Goal: Task Accomplishment & Management: Use online tool/utility

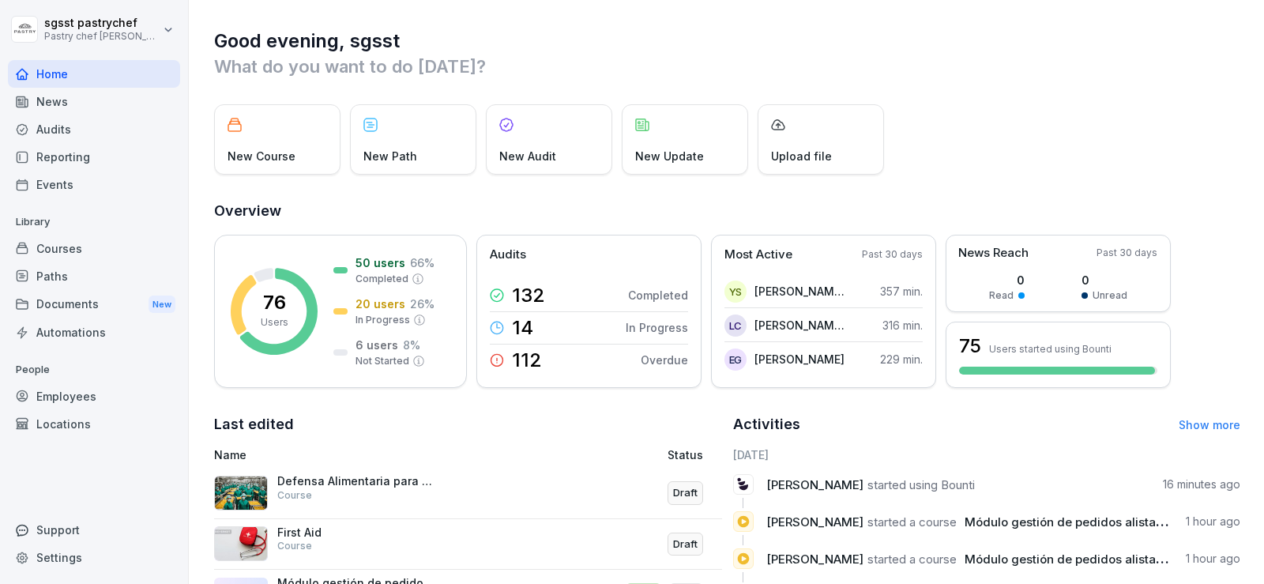
click at [78, 250] on div "Courses" at bounding box center [94, 249] width 172 height 28
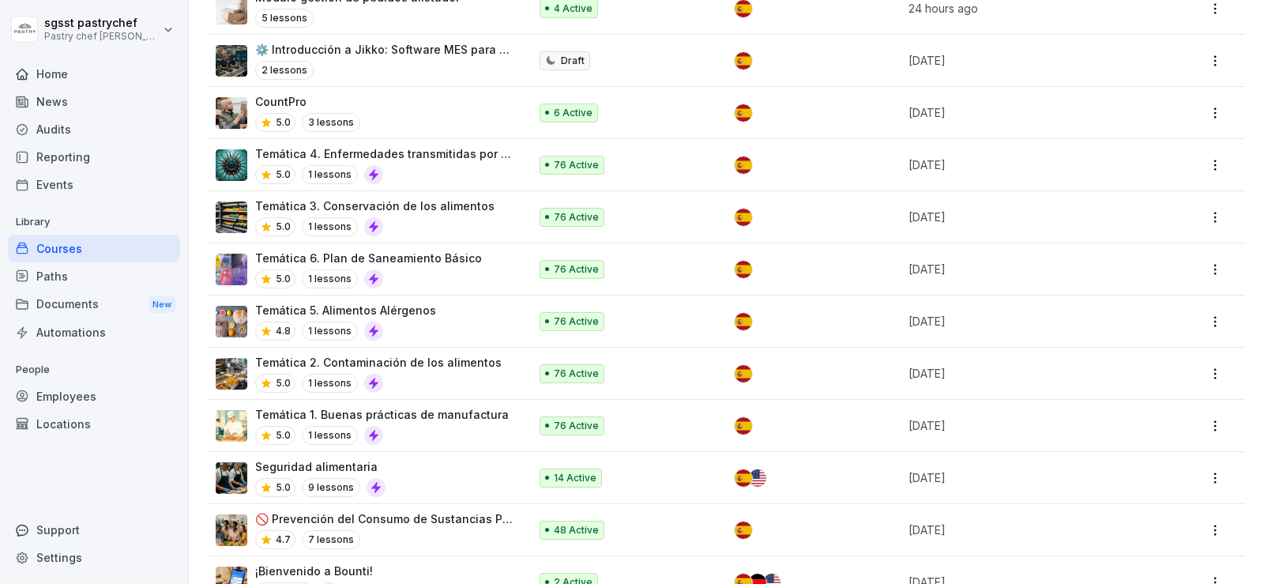
scroll to position [35, 0]
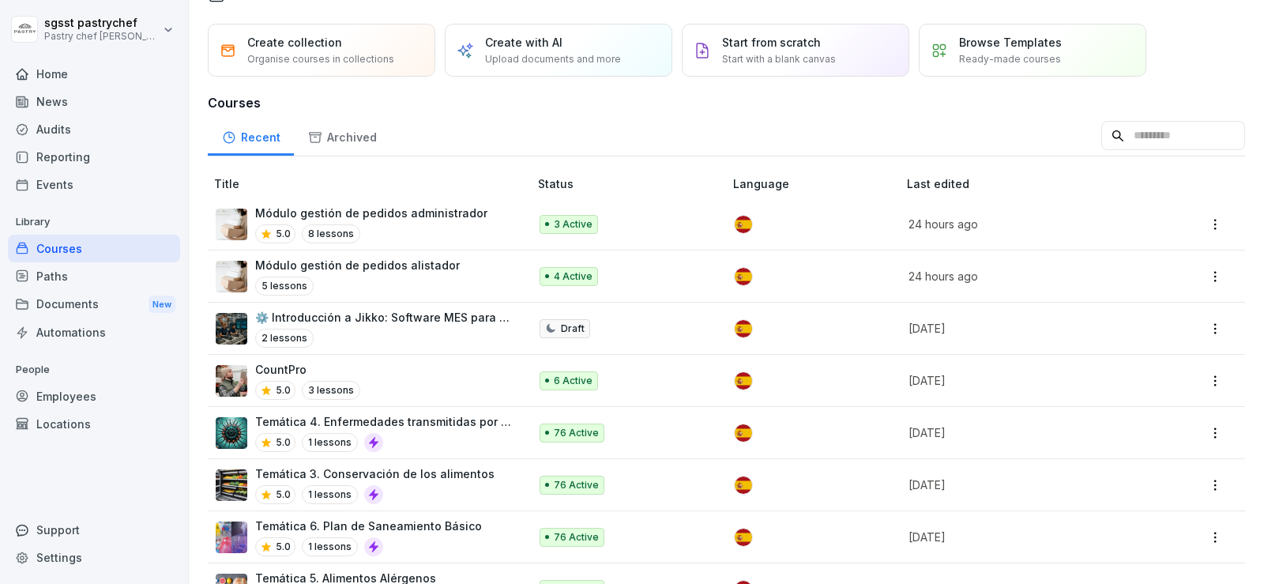
click at [66, 271] on div "Paths" at bounding box center [94, 276] width 172 height 28
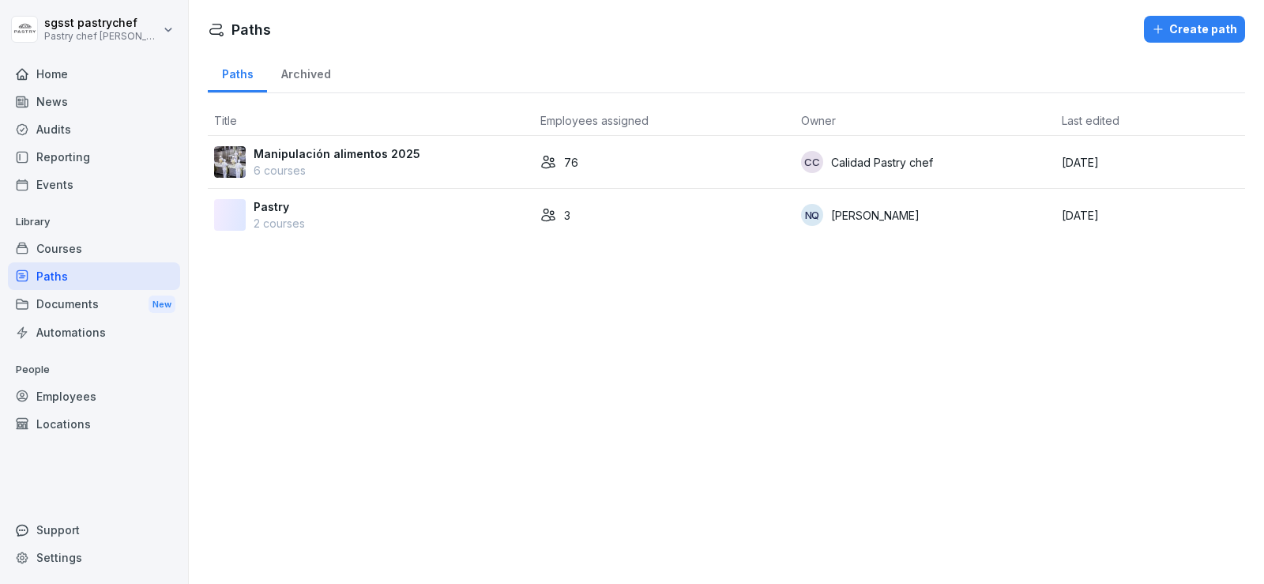
click at [104, 251] on div "Courses" at bounding box center [94, 249] width 172 height 28
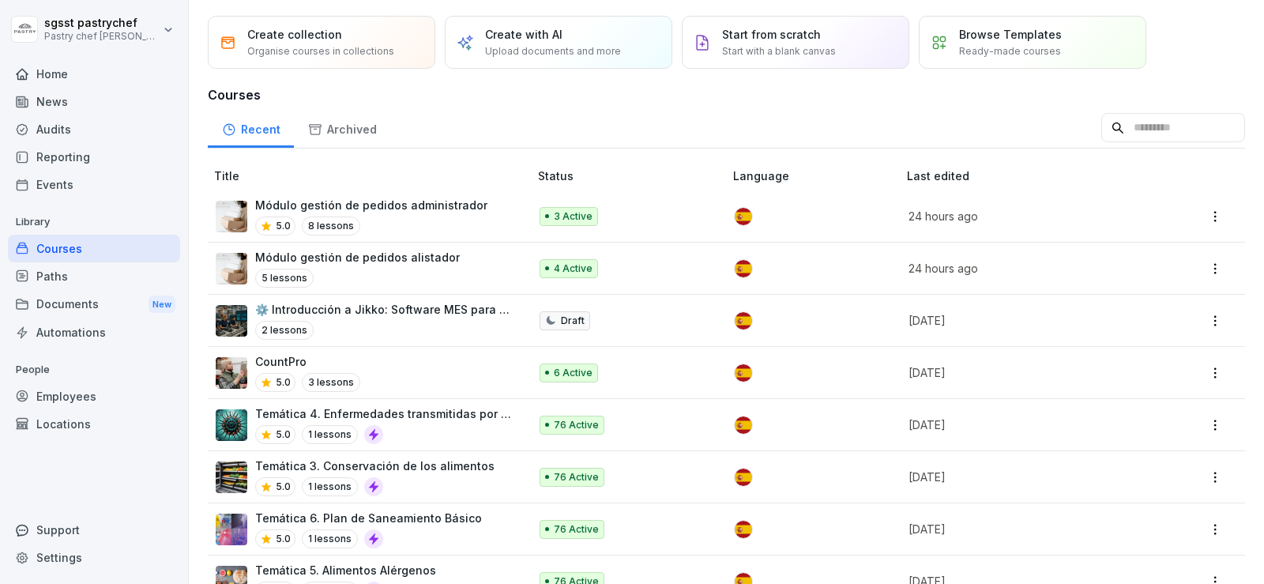
scroll to position [35, 0]
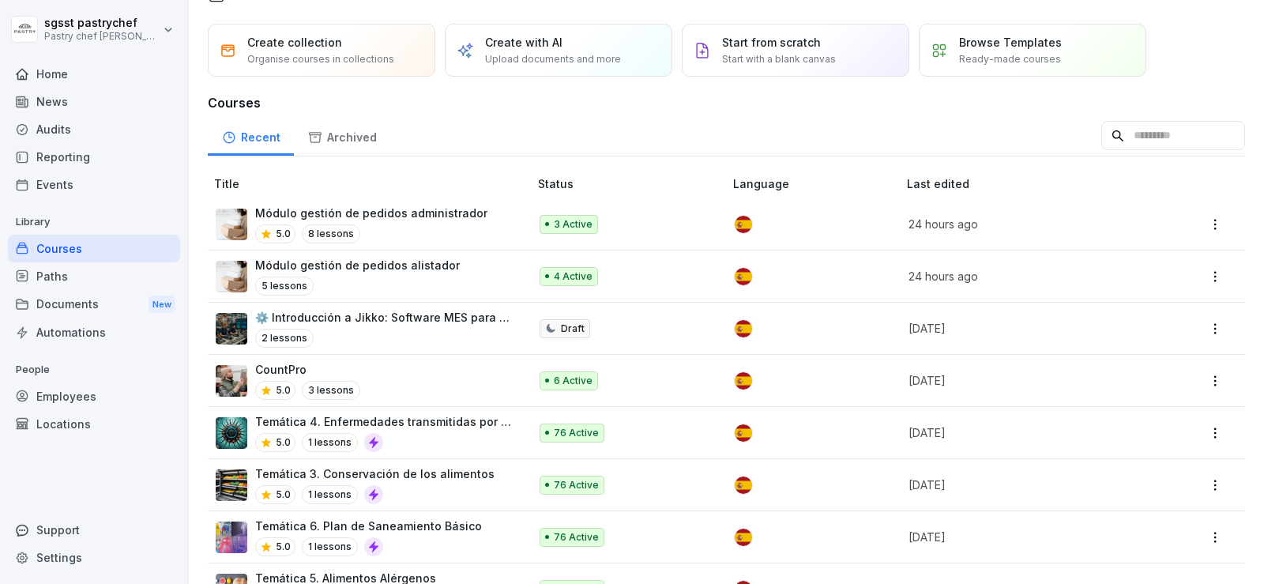
click at [447, 224] on div "5.0 8 lessons" at bounding box center [371, 233] width 232 height 19
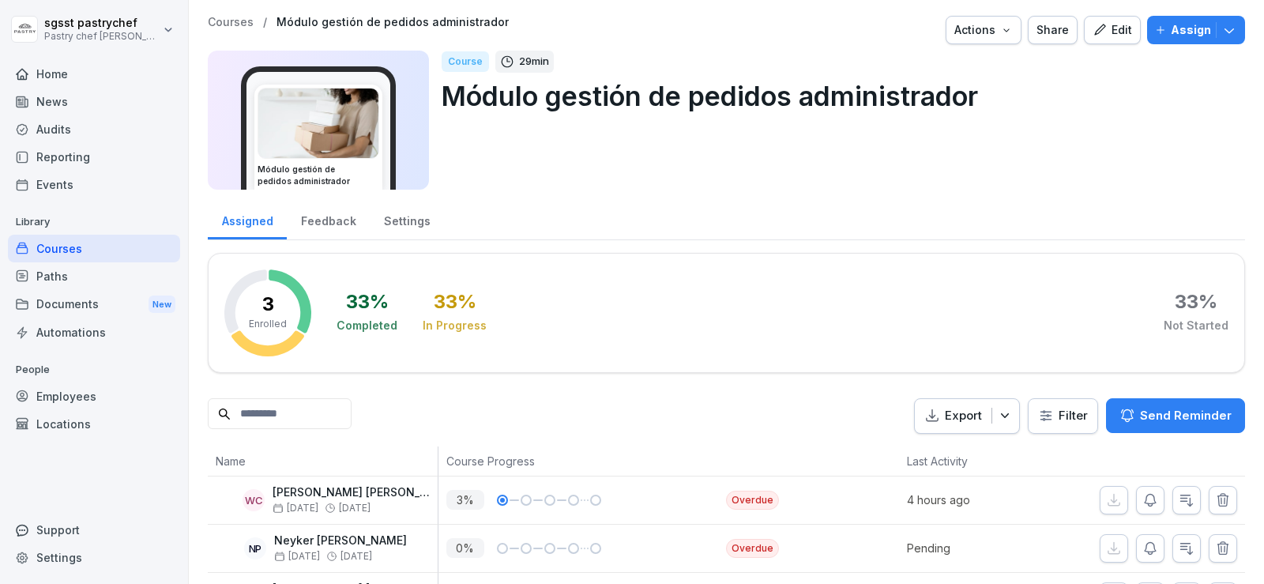
click at [291, 406] on input at bounding box center [280, 413] width 144 height 31
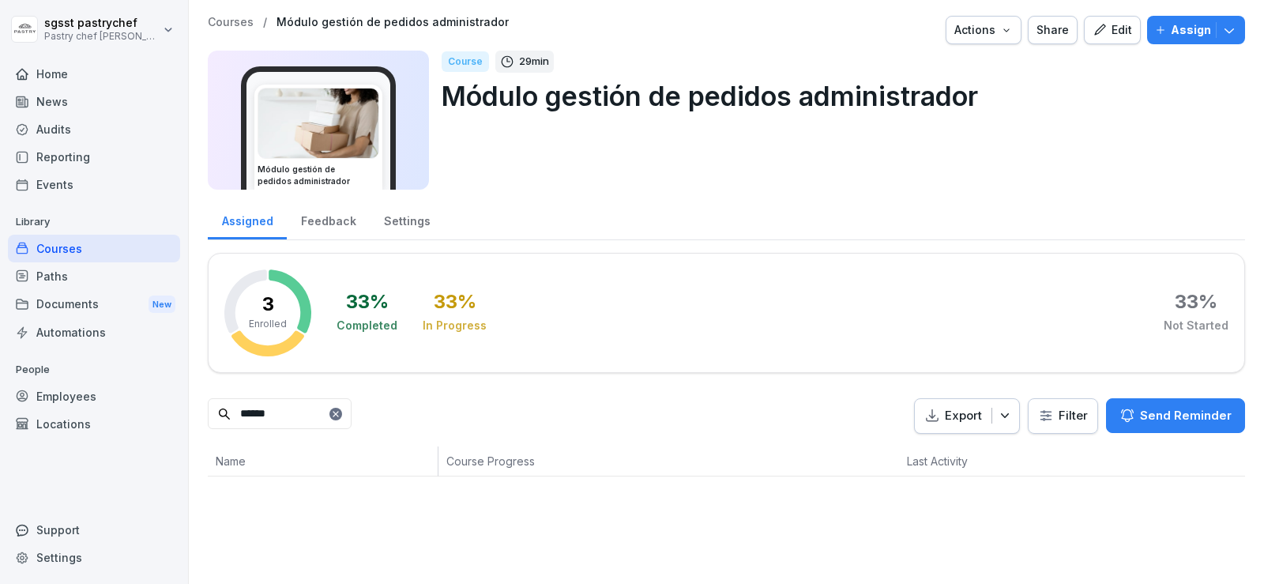
type input "******"
click at [1177, 39] on button "Assign" at bounding box center [1196, 30] width 98 height 28
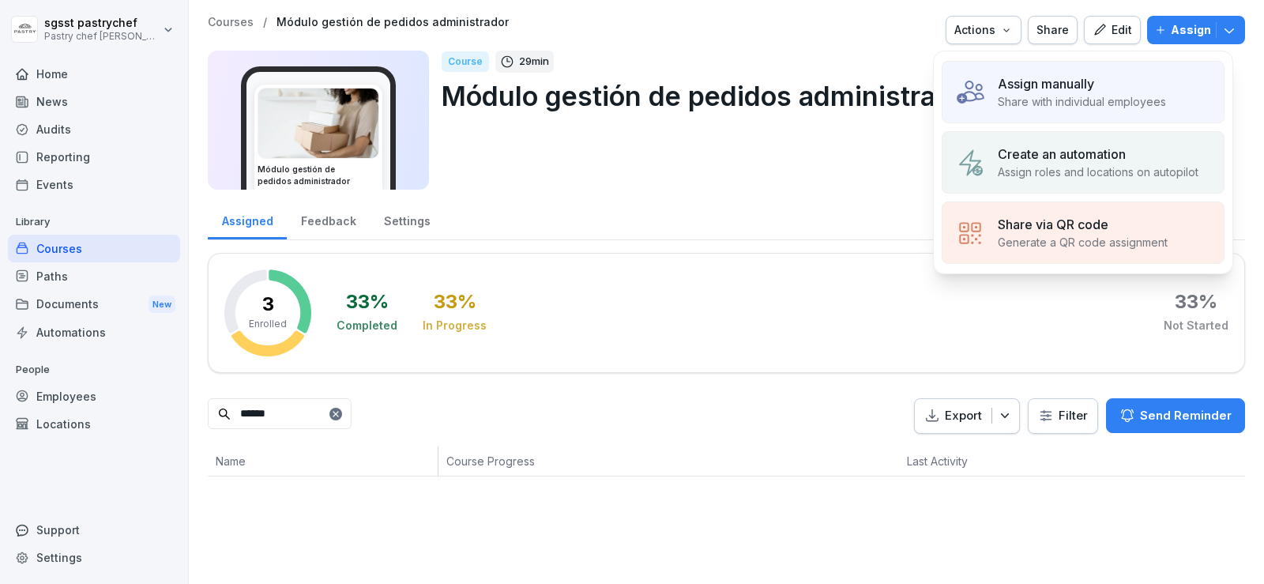
click at [1049, 88] on p "Assign manually" at bounding box center [1046, 83] width 96 height 19
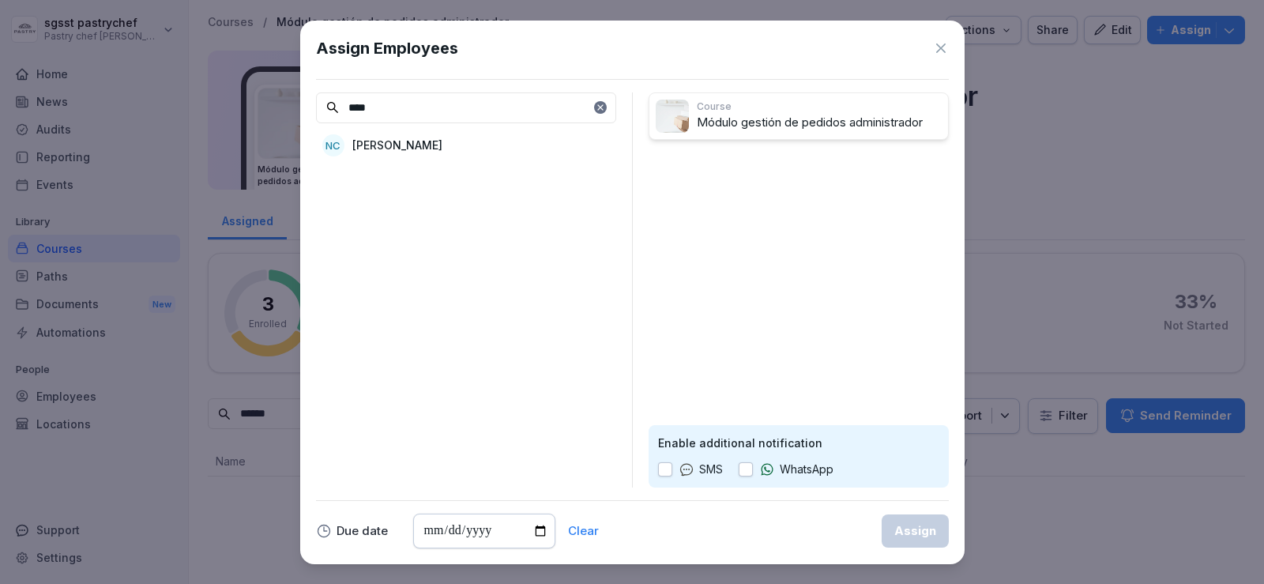
type input "****"
click at [443, 149] on p "[PERSON_NAME]" at bounding box center [397, 145] width 90 height 17
click at [737, 461] on div "SMS WhatsApp" at bounding box center [798, 469] width 281 height 17
click at [753, 472] on button "button" at bounding box center [746, 469] width 14 height 14
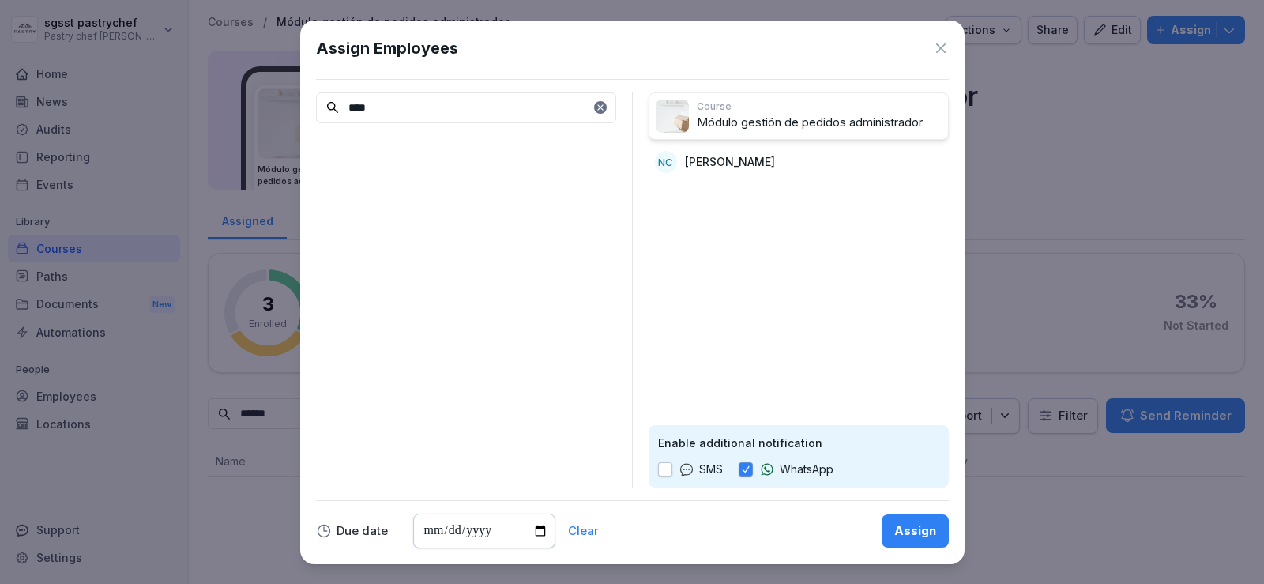
click at [925, 532] on div "Assign" at bounding box center [916, 530] width 42 height 17
